Goal: Task Accomplishment & Management: Manage account settings

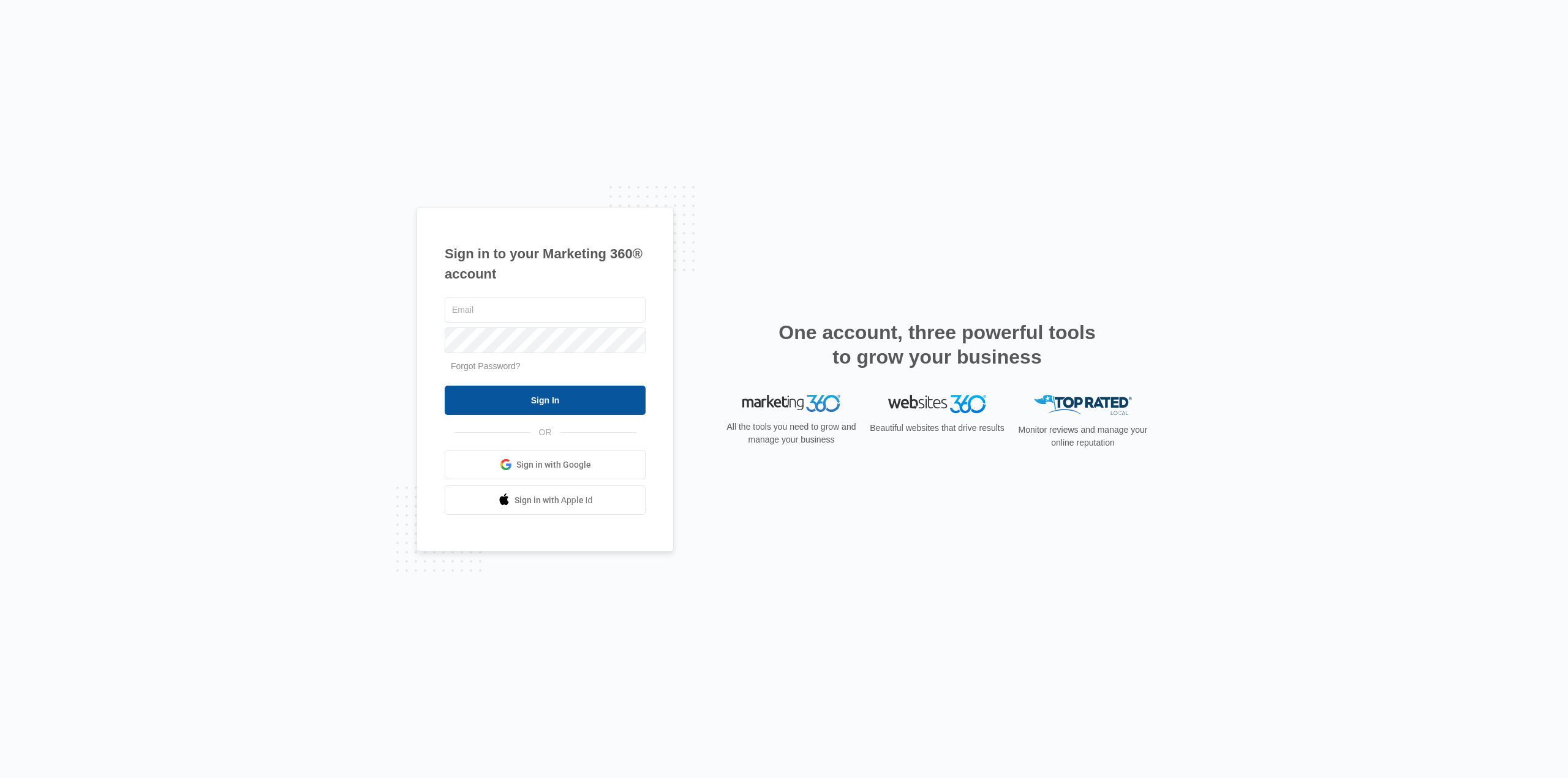
type input "karen.ca@theclothoption.org"
click at [545, 404] on input "Sign In" at bounding box center [545, 400] width 201 height 29
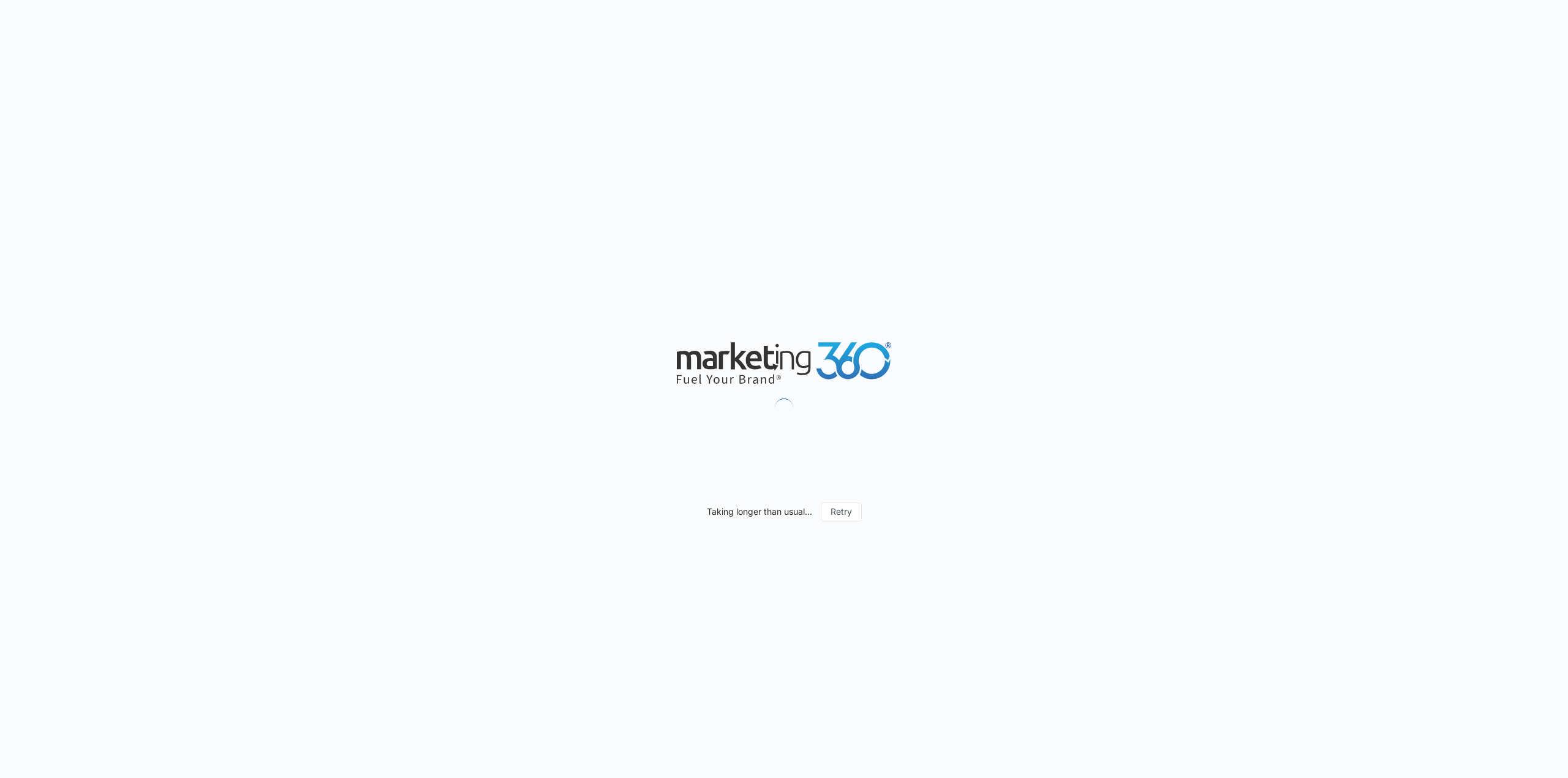
click at [1191, 631] on div "Taking longer than usual... Retry" at bounding box center [784, 389] width 1568 height 778
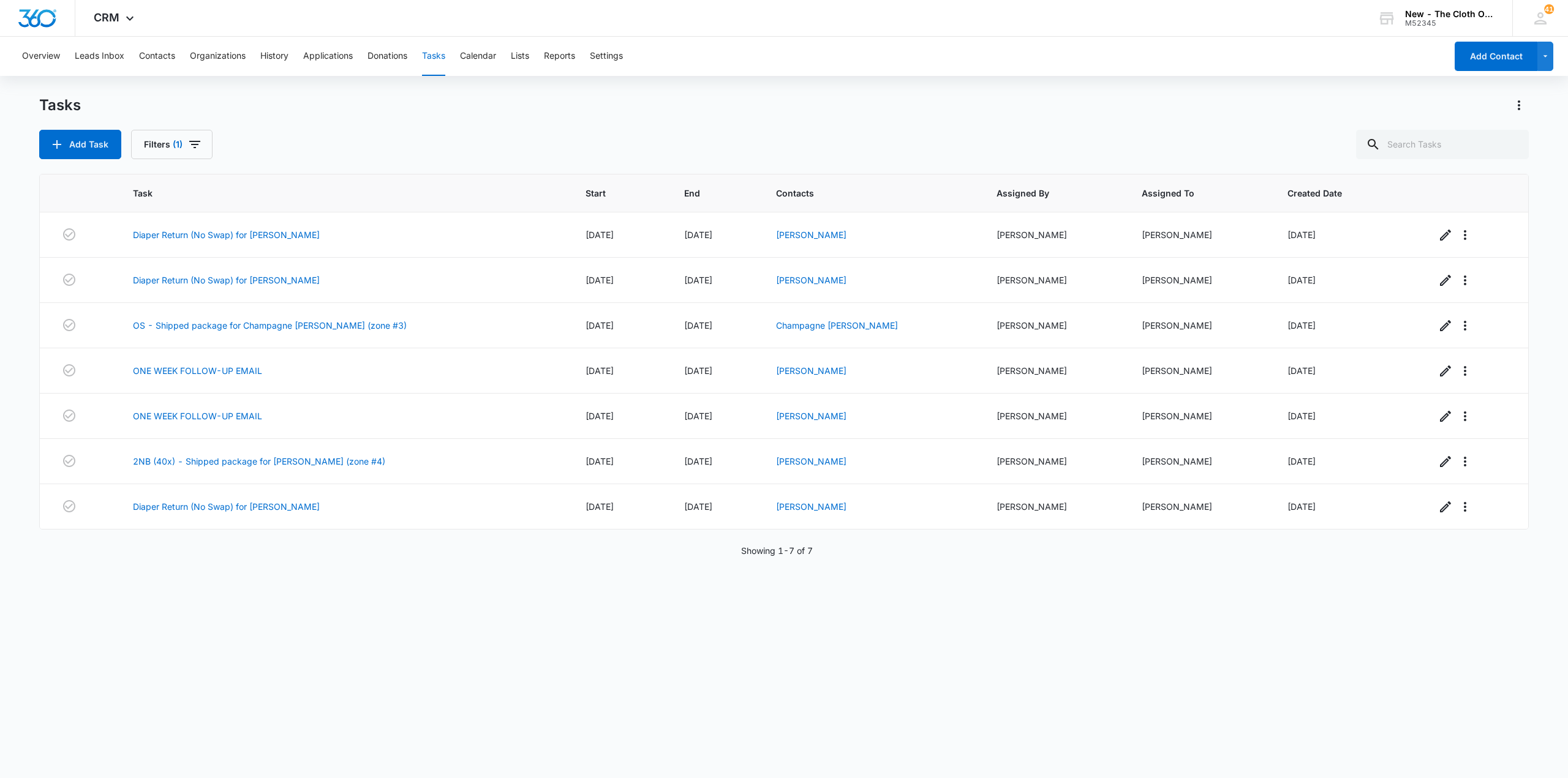
click at [1032, 682] on div "Task Start End Contacts Assigned By Assigned To Created Date Diaper Return (No …" at bounding box center [784, 468] width 1489 height 589
drag, startPoint x: 845, startPoint y: 309, endPoint x: 896, endPoint y: 643, distance: 337.9
click at [915, 715] on div "Task Start End Contacts Assigned By Assigned To Created Date Diaper Return (No …" at bounding box center [784, 468] width 1489 height 589
